Goal: Book appointment/travel/reservation

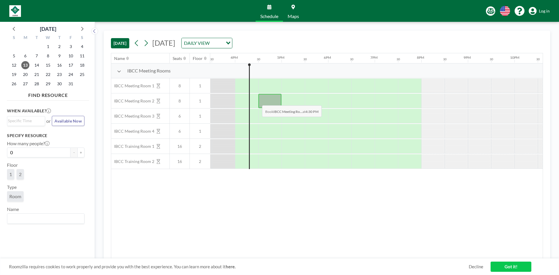
scroll to position [0, 722]
click at [147, 43] on icon at bounding box center [146, 43] width 6 height 9
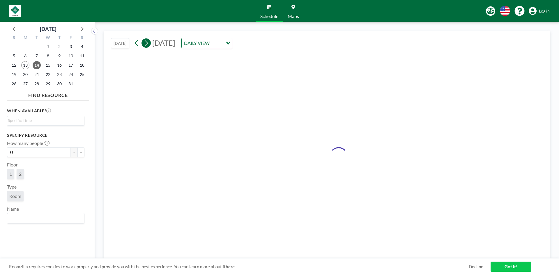
click at [147, 43] on icon at bounding box center [146, 43] width 6 height 9
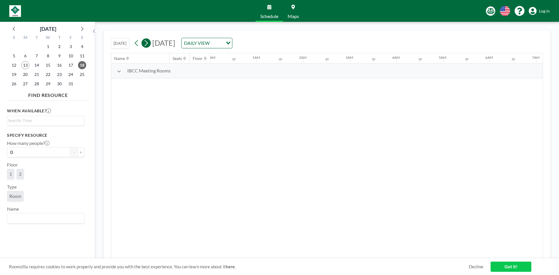
click at [147, 43] on icon at bounding box center [146, 43] width 6 height 9
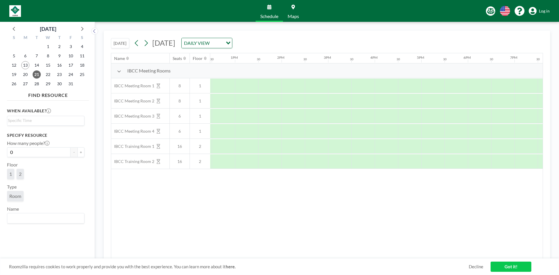
scroll to position [0, 582]
click at [264, 205] on div "Name Seats Floor 12AM 30 1AM 30 2AM 30 3AM 30 4AM 30 5AM 30 6AM 30 7AM 30 8AM 3…" at bounding box center [327, 156] width 432 height 206
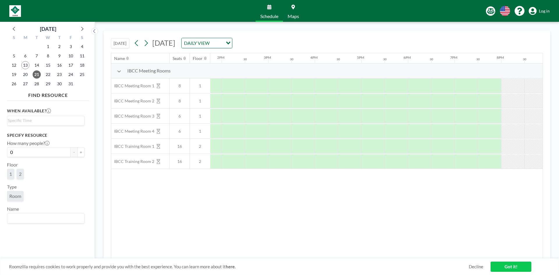
scroll to position [0, 694]
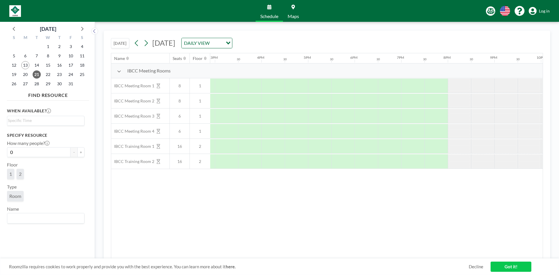
click at [323, 238] on div "Name Seats Floor 12AM 30 1AM 30 2AM 30 3AM 30 4AM 30 5AM 30 6AM 30 7AM 30 8AM 3…" at bounding box center [327, 156] width 432 height 206
